Goal: Find specific page/section: Find specific page/section

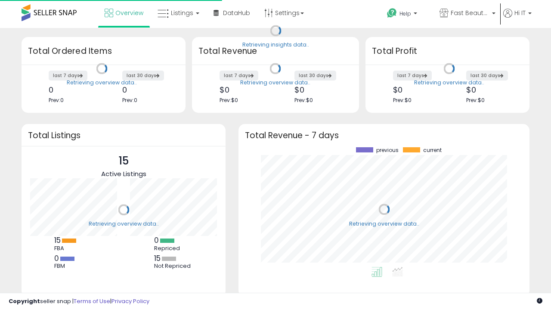
scroll to position [120, 274]
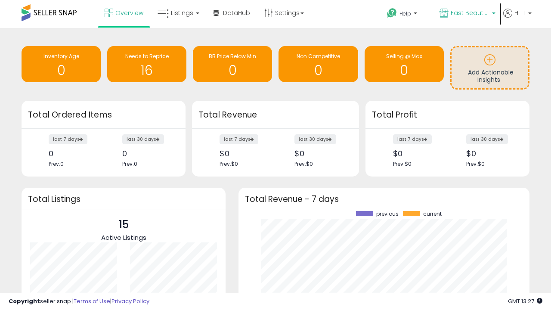
click at [467, 14] on span "Fast Beauty ([GEOGRAPHIC_DATA])" at bounding box center [470, 13] width 39 height 9
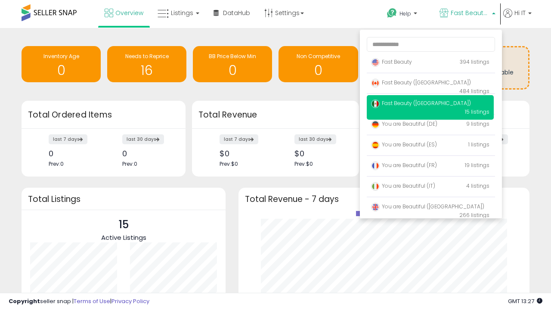
click at [430, 105] on span "Fast Beauty ([GEOGRAPHIC_DATA])" at bounding box center [421, 102] width 100 height 7
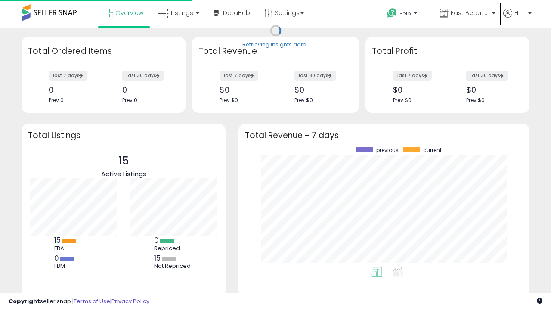
scroll to position [120, 274]
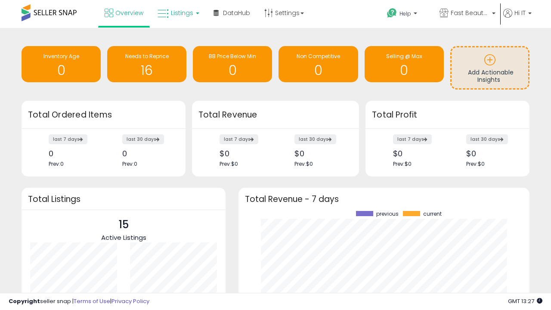
click at [177, 13] on span "Listings" at bounding box center [182, 13] width 22 height 9
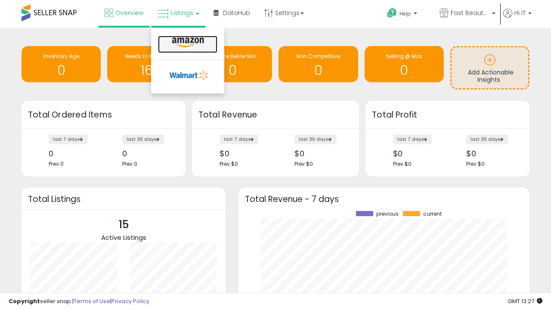
click at [187, 43] on icon at bounding box center [187, 42] width 37 height 11
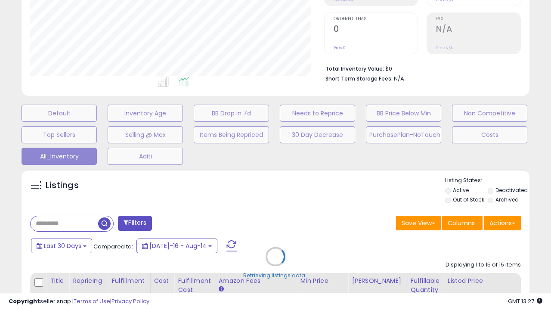
scroll to position [239, 0]
